Goal: Information Seeking & Learning: Compare options

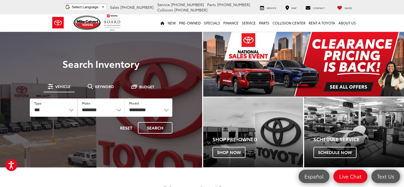
click at [350, 83] on img "carousel slide number 1 of 1" at bounding box center [303, 64] width 201 height 64
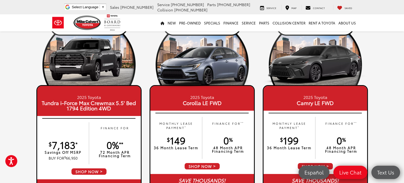
scroll to position [53, 0]
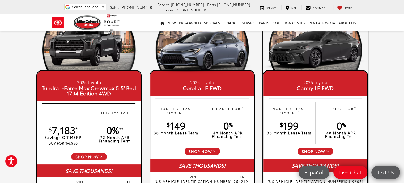
click at [321, 150] on span "SHOP NOW" at bounding box center [315, 150] width 36 height 7
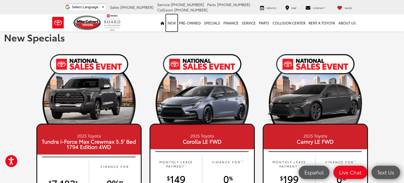
click at [177, 22] on link "New" at bounding box center [171, 22] width 11 height 17
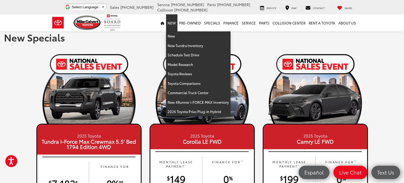
click at [171, 24] on link "New" at bounding box center [171, 22] width 11 height 17
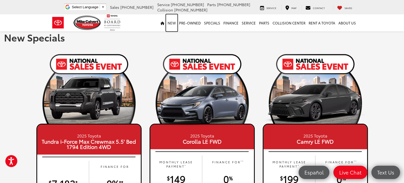
click at [171, 24] on link "New" at bounding box center [171, 22] width 11 height 17
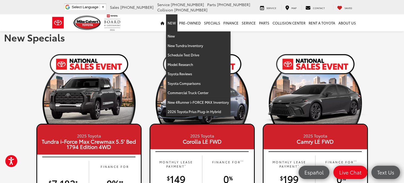
click at [171, 24] on link "New" at bounding box center [171, 22] width 11 height 17
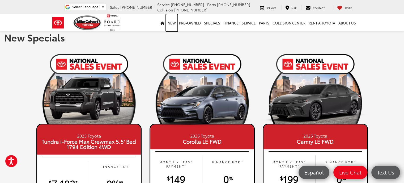
click at [171, 24] on link "New" at bounding box center [171, 22] width 11 height 17
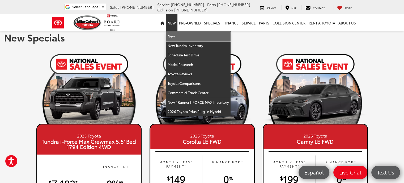
click at [174, 36] on link "New" at bounding box center [198, 36] width 64 height 10
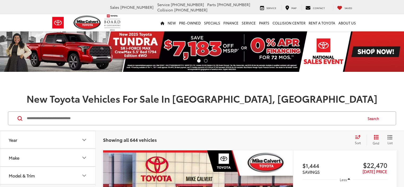
click at [35, 116] on input "Search by Make, Model, or Keyword" at bounding box center [194, 118] width 336 height 13
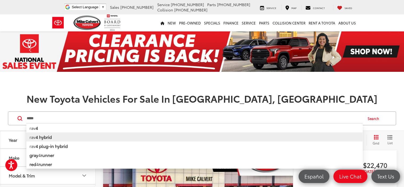
click at [46, 137] on b "4 hybrid" at bounding box center [44, 136] width 16 height 6
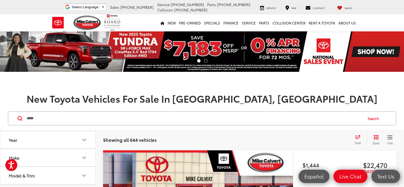
type input "**********"
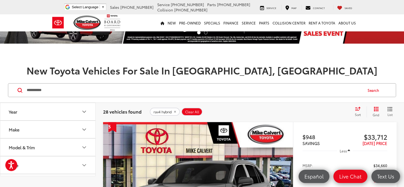
scroll to position [33, 0]
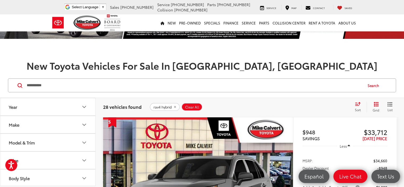
click at [358, 107] on span "Sort" at bounding box center [357, 109] width 6 height 5
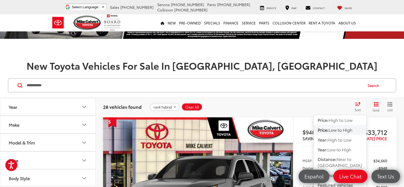
click at [351, 131] on span "Low to High" at bounding box center [340, 129] width 24 height 6
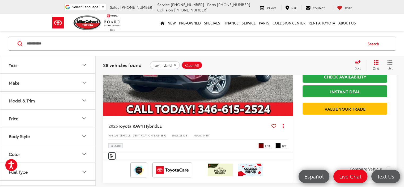
scroll to position [1717, 0]
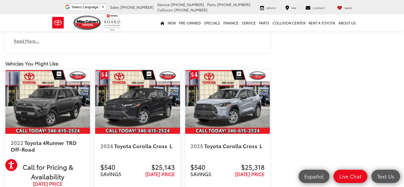
scroll to position [588, 0]
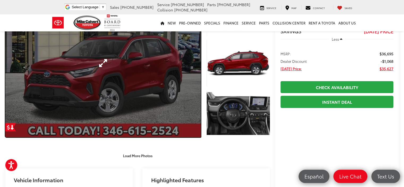
click at [39, 88] on link "Expand Photo 0" at bounding box center [102, 63] width 195 height 148
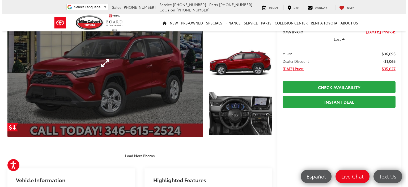
scroll to position [61, 0]
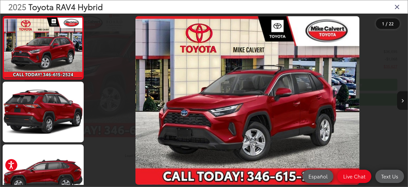
click at [400, 102] on button "Next image" at bounding box center [402, 100] width 11 height 19
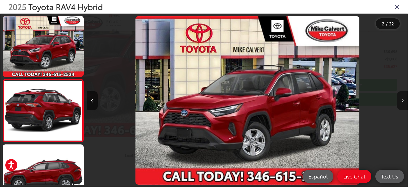
scroll to position [25, 0]
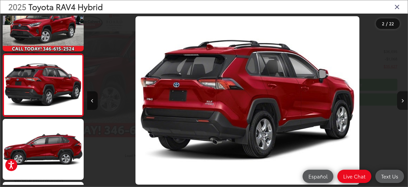
click at [400, 102] on button "Next image" at bounding box center [402, 100] width 11 height 19
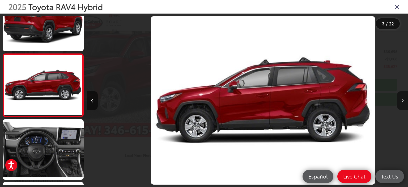
scroll to position [0, 641]
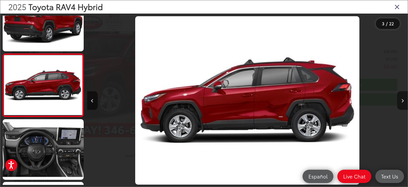
click at [401, 104] on button "Next image" at bounding box center [402, 100] width 11 height 19
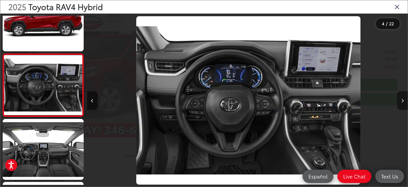
scroll to position [0, 961]
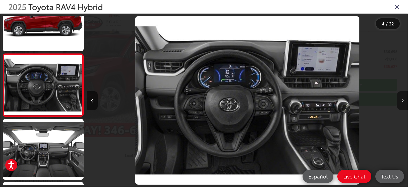
click at [400, 103] on button "Next image" at bounding box center [402, 100] width 11 height 19
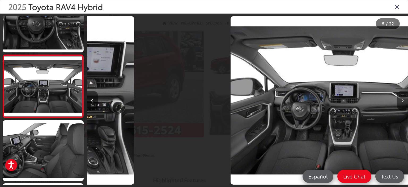
scroll to position [214, 0]
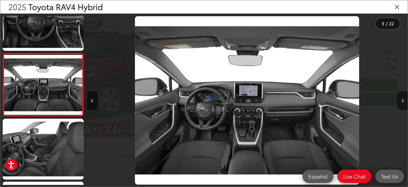
click at [400, 103] on button "Next image" at bounding box center [402, 100] width 11 height 19
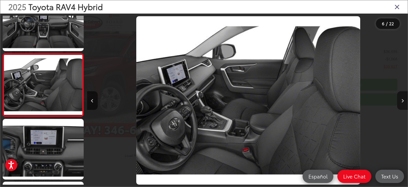
scroll to position [0, 1602]
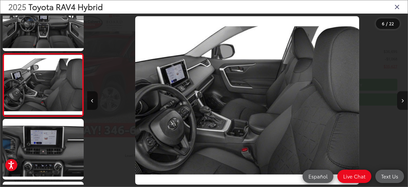
click at [399, 104] on button "Next image" at bounding box center [402, 100] width 11 height 19
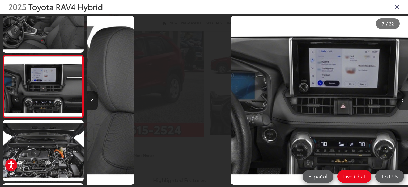
scroll to position [340, 0]
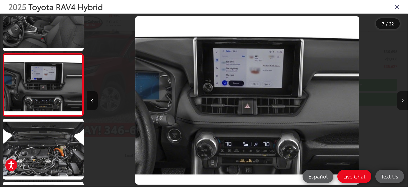
click at [401, 103] on button "Next image" at bounding box center [402, 100] width 11 height 19
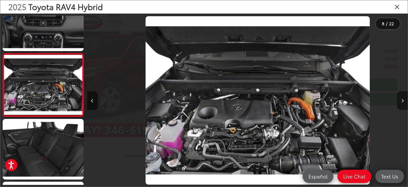
scroll to position [0, 2243]
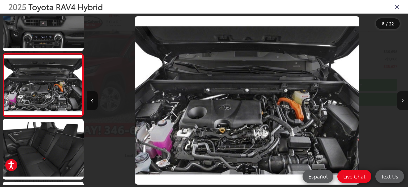
click at [400, 103] on button "Next image" at bounding box center [402, 100] width 11 height 19
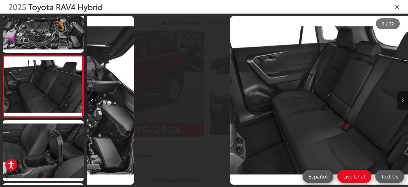
scroll to position [0, 0]
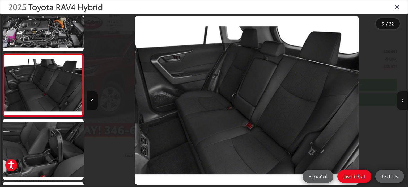
click at [402, 102] on button "Next image" at bounding box center [402, 100] width 11 height 19
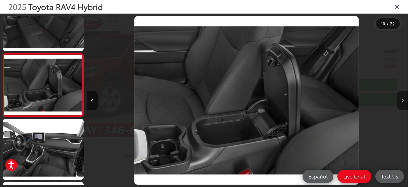
click at [400, 103] on button "Next image" at bounding box center [402, 100] width 11 height 19
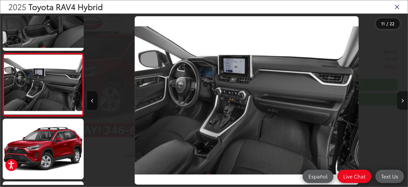
click at [399, 103] on button "Next image" at bounding box center [402, 100] width 11 height 19
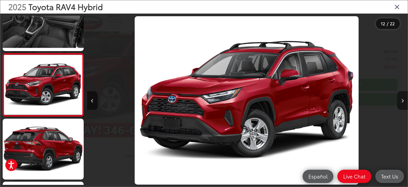
click at [401, 102] on button "Next image" at bounding box center [402, 100] width 11 height 19
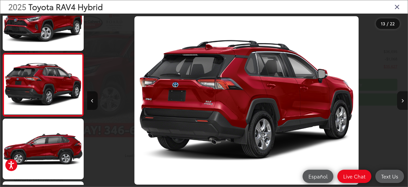
click at [399, 103] on button "Next image" at bounding box center [402, 100] width 11 height 19
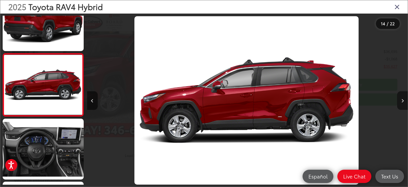
click at [399, 103] on button "Next image" at bounding box center [402, 100] width 11 height 19
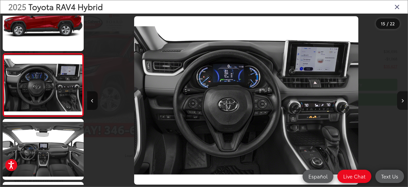
click at [402, 102] on button "Next image" at bounding box center [402, 100] width 11 height 19
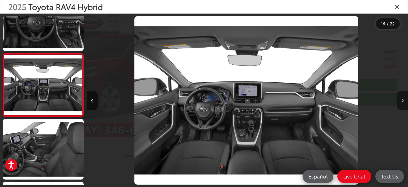
click at [398, 104] on button "Next image" at bounding box center [402, 100] width 11 height 19
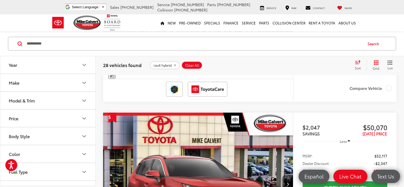
scroll to position [2457, 0]
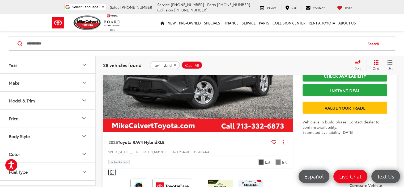
scroll to position [1480, 0]
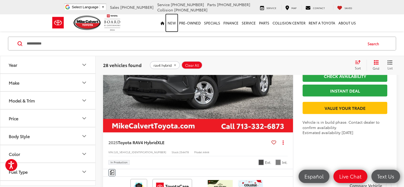
click at [173, 23] on link "New" at bounding box center [171, 22] width 11 height 17
click at [32, 42] on input "**********" at bounding box center [194, 43] width 336 height 13
click at [62, 42] on input "**********" at bounding box center [194, 43] width 336 height 13
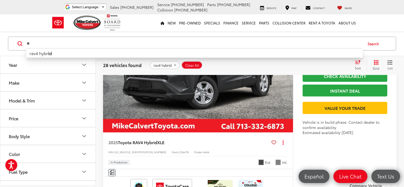
type input "*"
type input "*****"
click at [374, 44] on button "Search" at bounding box center [374, 43] width 24 height 13
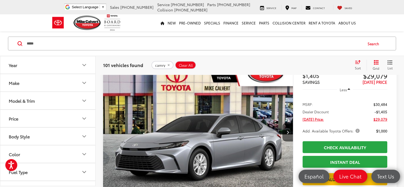
scroll to position [1194, 0]
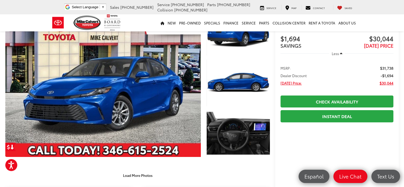
scroll to position [36, 0]
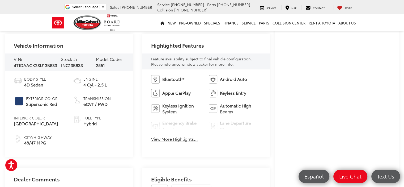
scroll to position [192, 0]
